Goal: Task Accomplishment & Management: Manage account settings

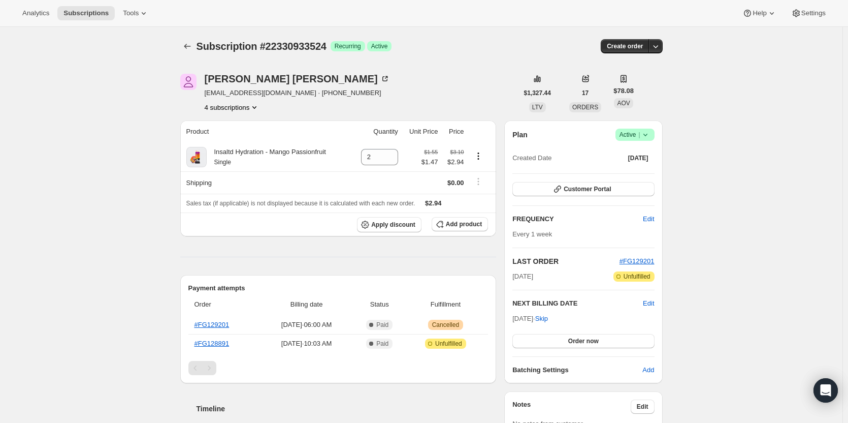
click at [647, 135] on icon at bounding box center [645, 135] width 4 height 3
click at [624, 155] on span "Pause subscription" at bounding box center [637, 155] width 56 height 8
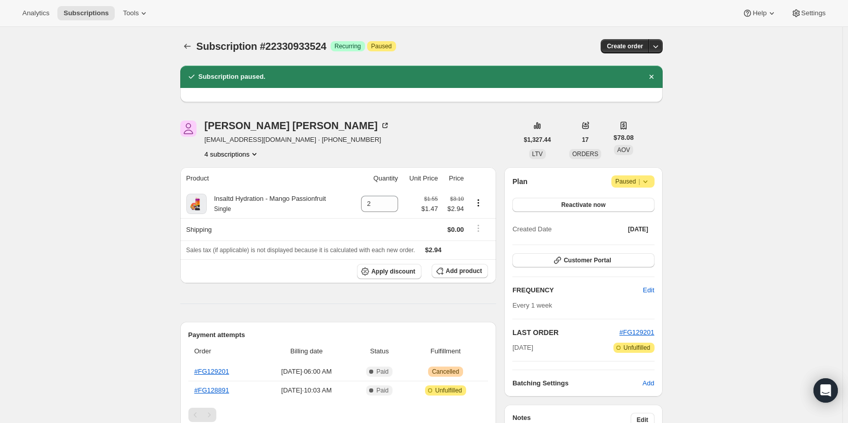
click at [645, 183] on icon at bounding box center [645, 181] width 10 height 10
click at [632, 203] on span "Cancel subscription" at bounding box center [636, 202] width 57 height 8
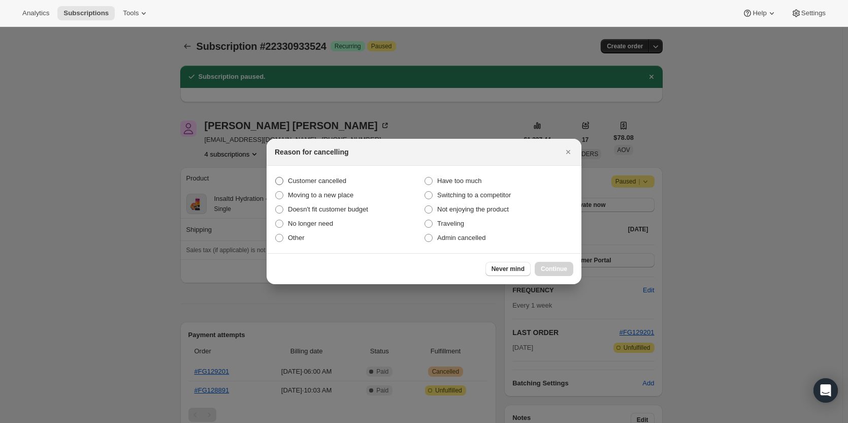
click at [304, 180] on span "Customer cancelled" at bounding box center [317, 181] width 58 height 8
click at [276, 177] on input "Customer cancelled" at bounding box center [275, 177] width 1 height 1
radio input "true"
click at [543, 262] on button "Continue" at bounding box center [554, 269] width 39 height 14
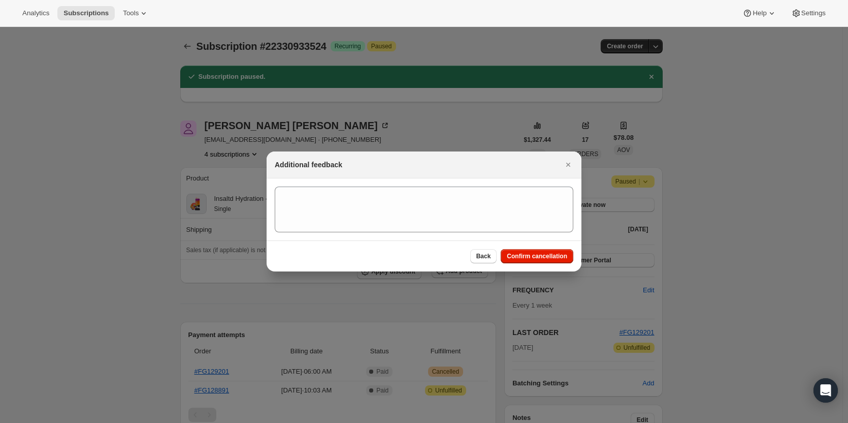
click at [537, 248] on div "Back Confirm cancellation" at bounding box center [424, 255] width 315 height 31
click at [537, 250] on button "Confirm cancellation" at bounding box center [537, 256] width 73 height 14
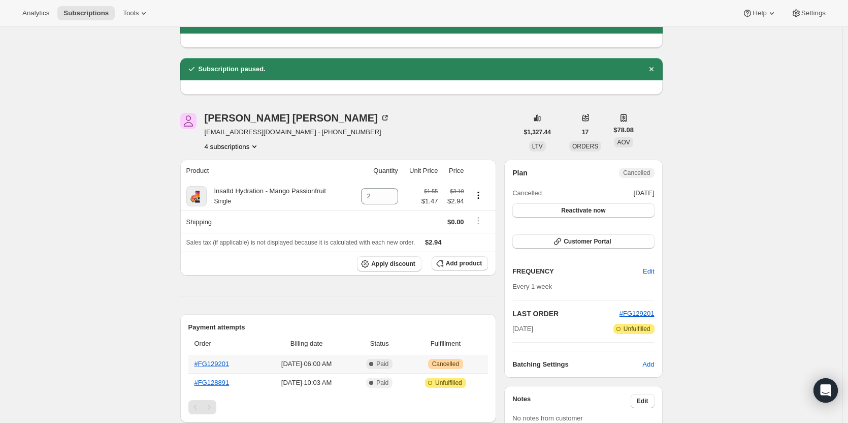
scroll to position [55, 0]
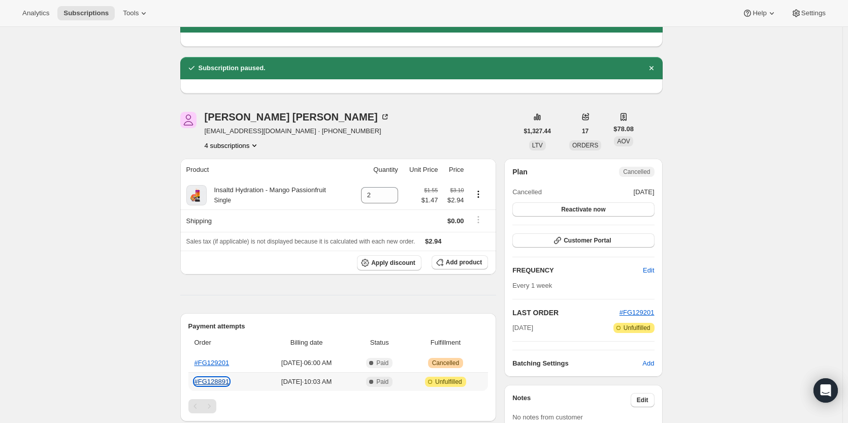
click at [215, 381] on link "#FG128891" at bounding box center [212, 381] width 35 height 8
